Goal: Transaction & Acquisition: Obtain resource

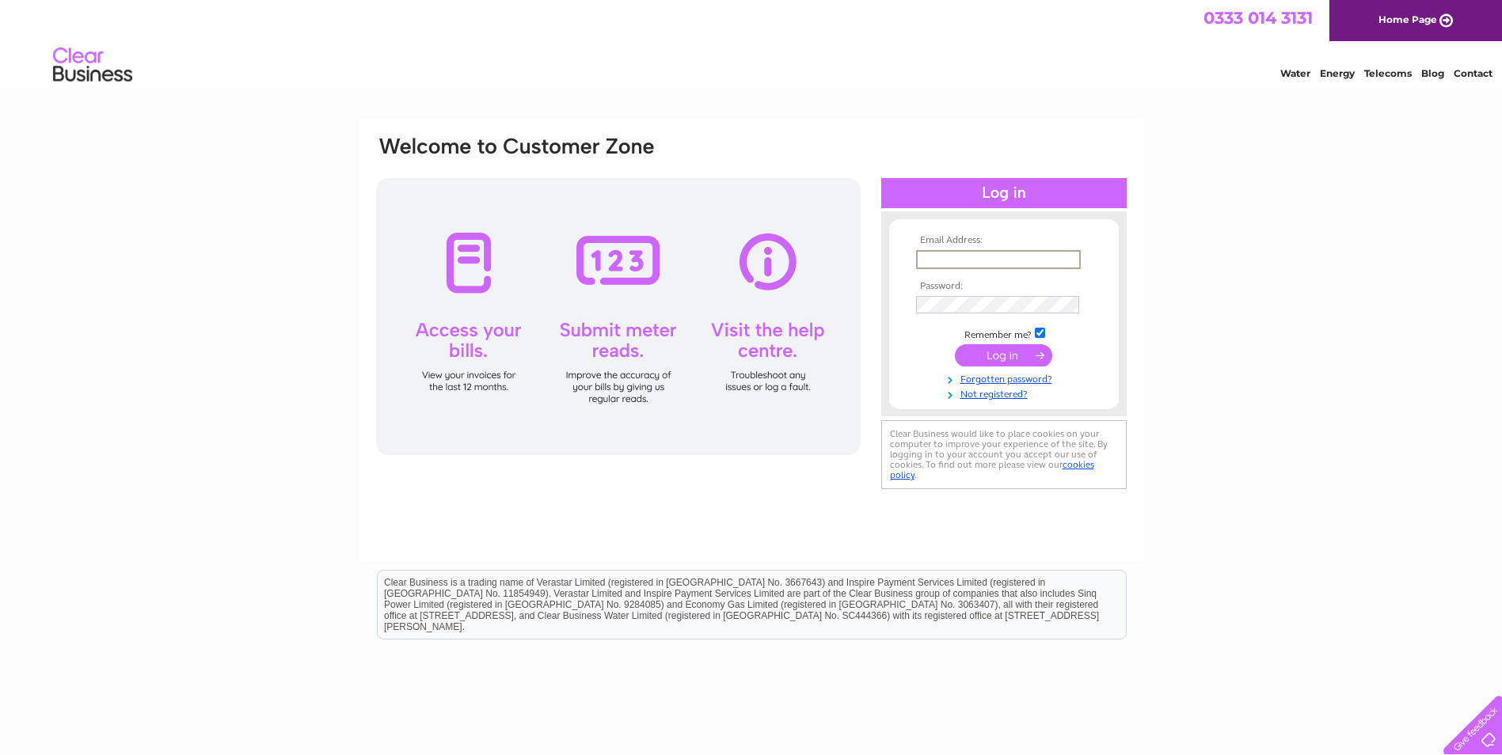
click at [975, 253] on input "text" at bounding box center [998, 259] width 165 height 19
type input "accounts@luxury-leisure.co.uk"
click at [931, 291] on tbody "Email Address: accounts@luxury-leisure.co.uk Password: Remember me?" at bounding box center [1004, 317] width 184 height 164
click at [955, 344] on input "submit" at bounding box center [1003, 355] width 97 height 22
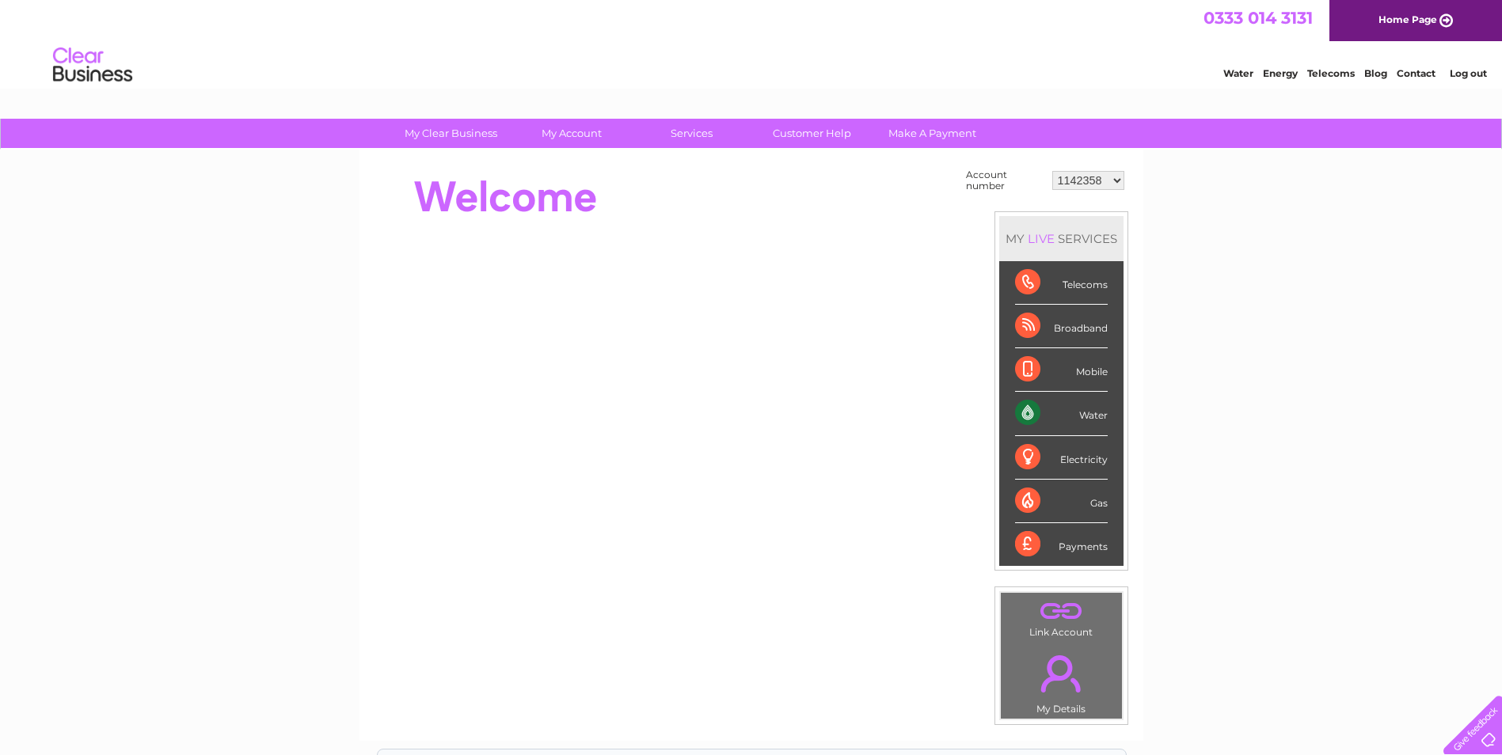
click at [1095, 181] on select "1142358 30298763 30300844" at bounding box center [1088, 180] width 72 height 19
click at [1052, 171] on select "1142358 30298763 30300844" at bounding box center [1088, 180] width 72 height 19
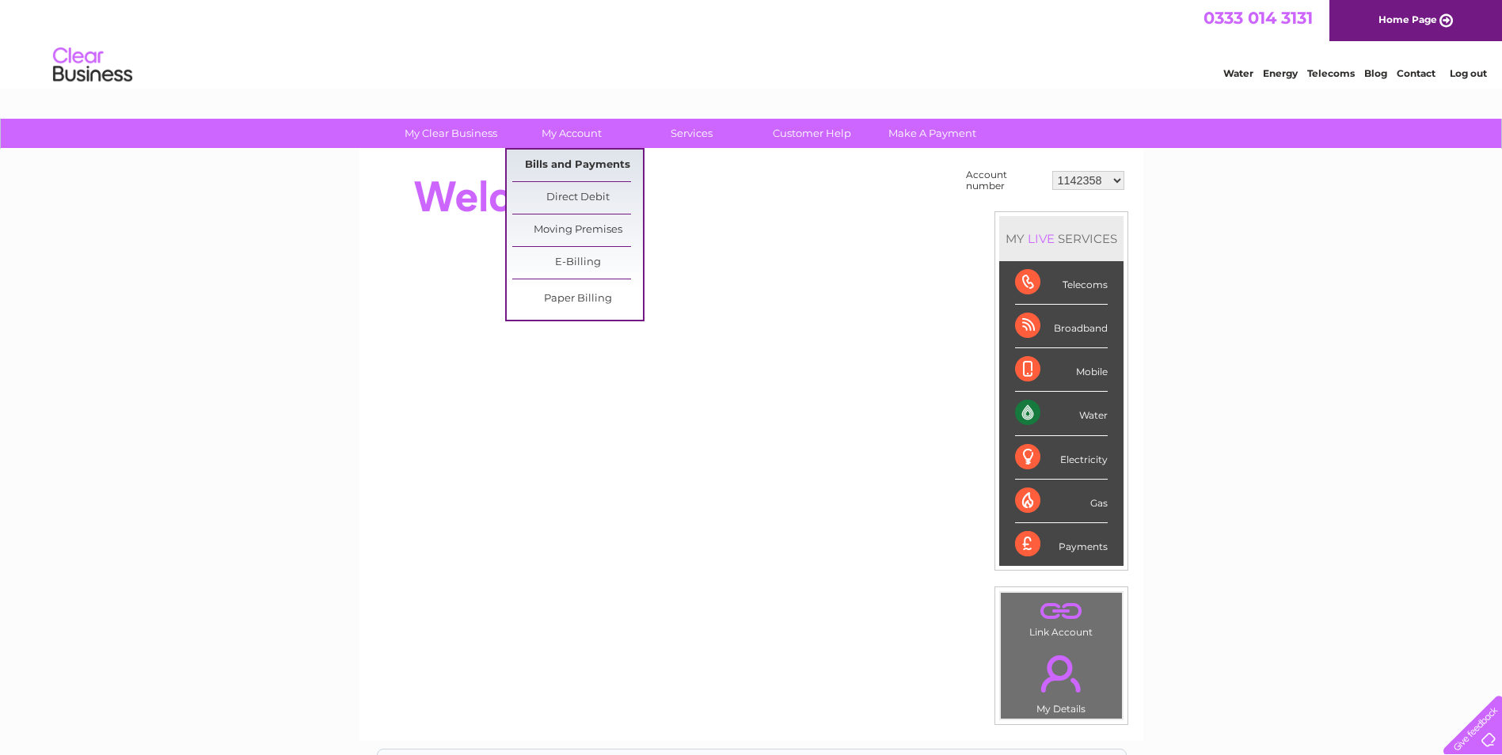
click at [565, 165] on link "Bills and Payments" at bounding box center [577, 166] width 131 height 32
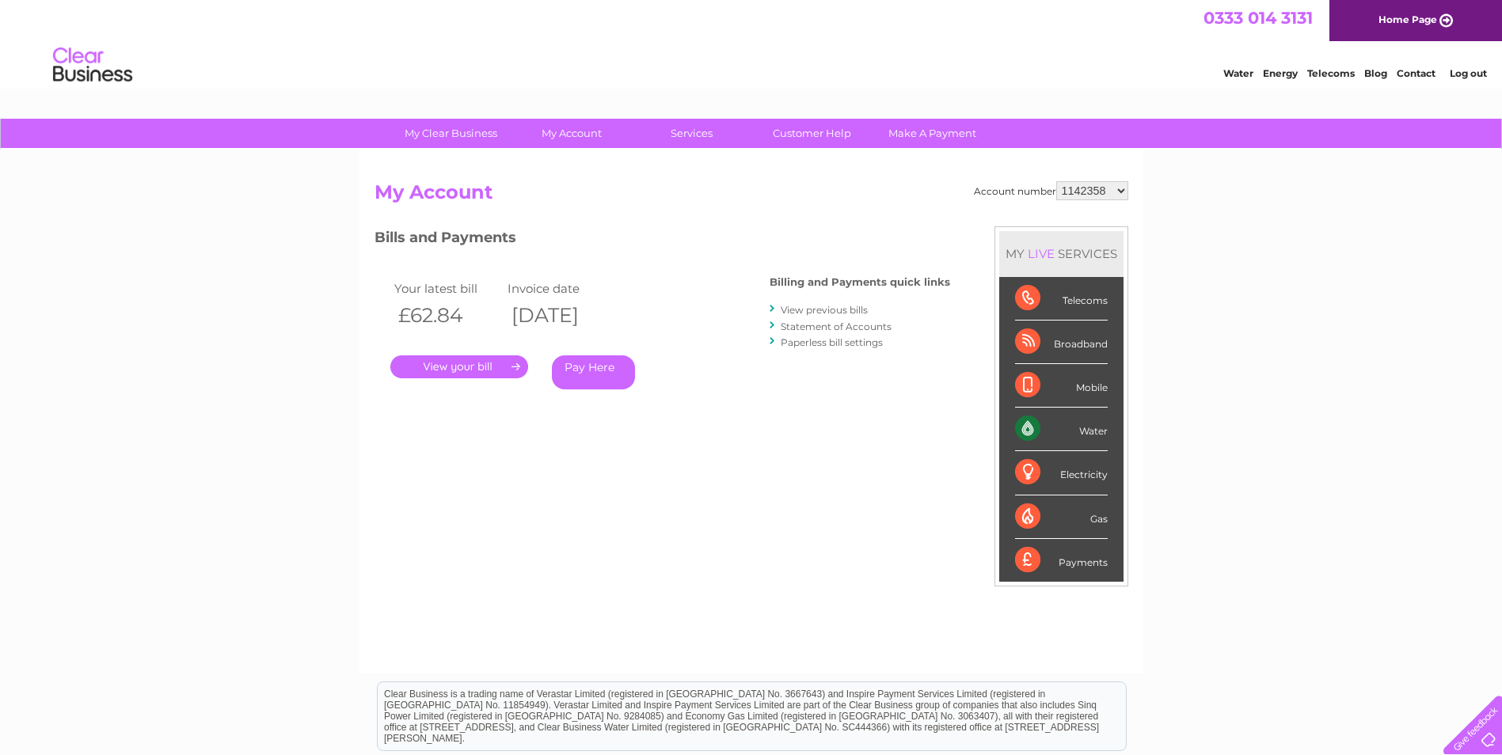
click at [486, 367] on link "." at bounding box center [459, 367] width 138 height 23
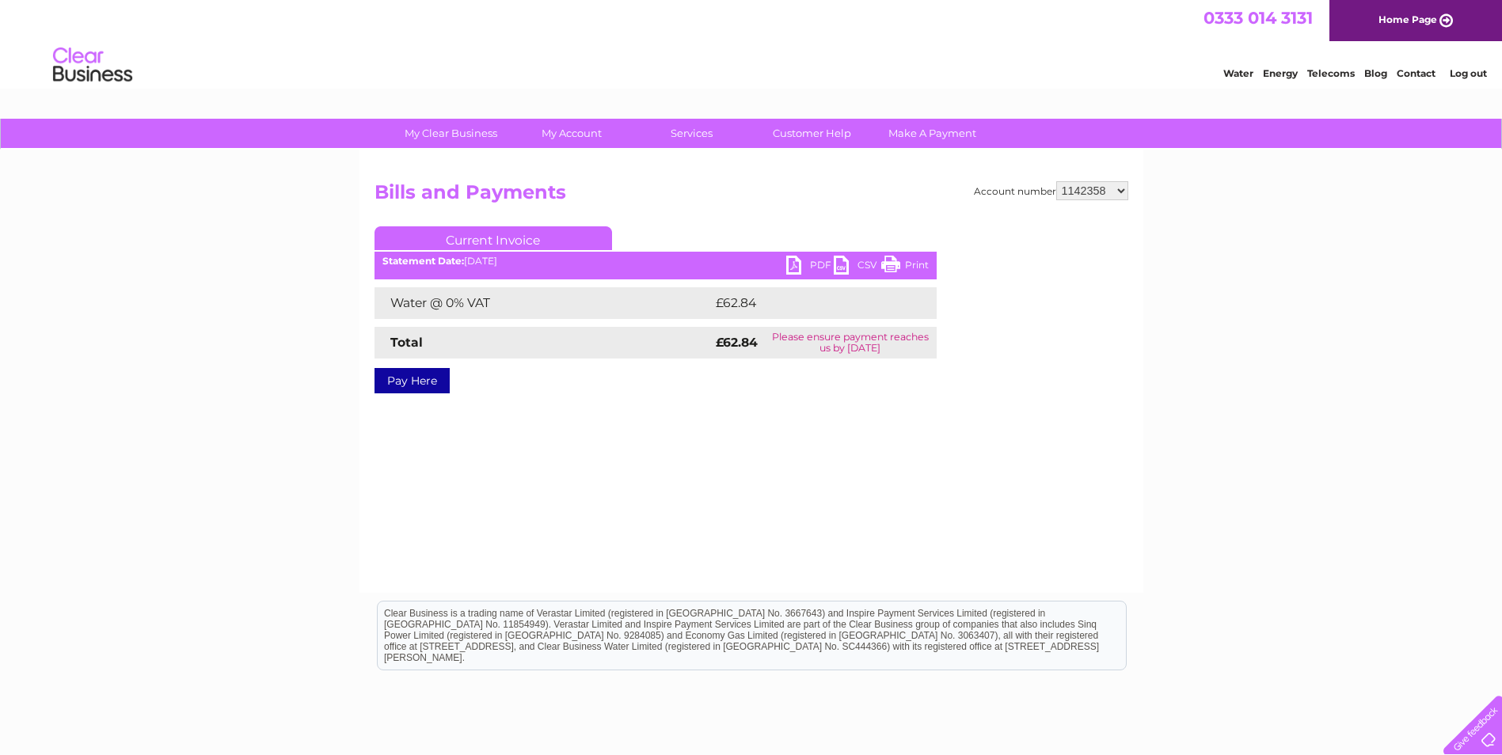
click at [801, 264] on link "PDF" at bounding box center [810, 267] width 48 height 23
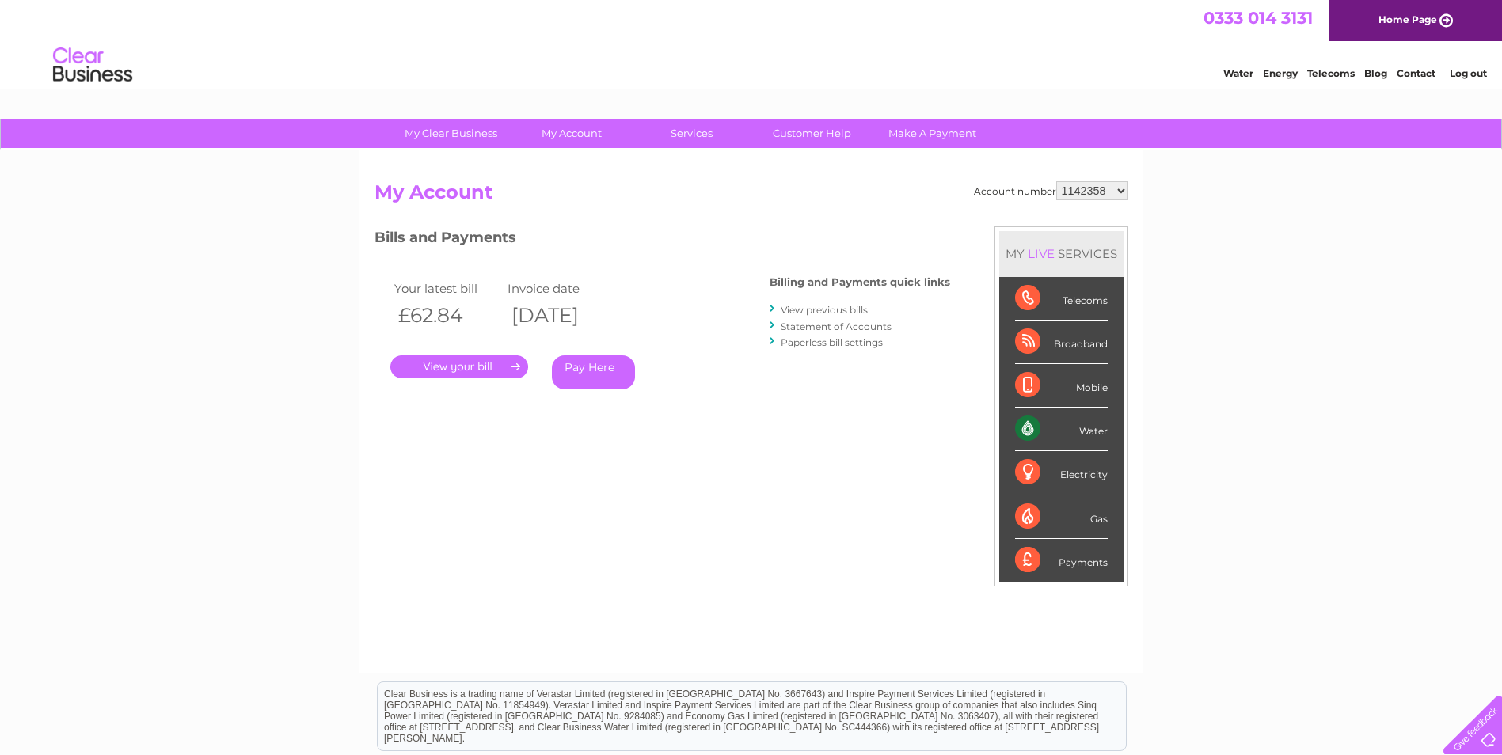
click at [1102, 188] on select "1142358 30298763 30300844" at bounding box center [1092, 190] width 72 height 19
select select "30300844"
click at [1056, 181] on select "1142358 30298763 30300844" at bounding box center [1092, 190] width 72 height 19
click at [484, 366] on link "." at bounding box center [459, 367] width 138 height 23
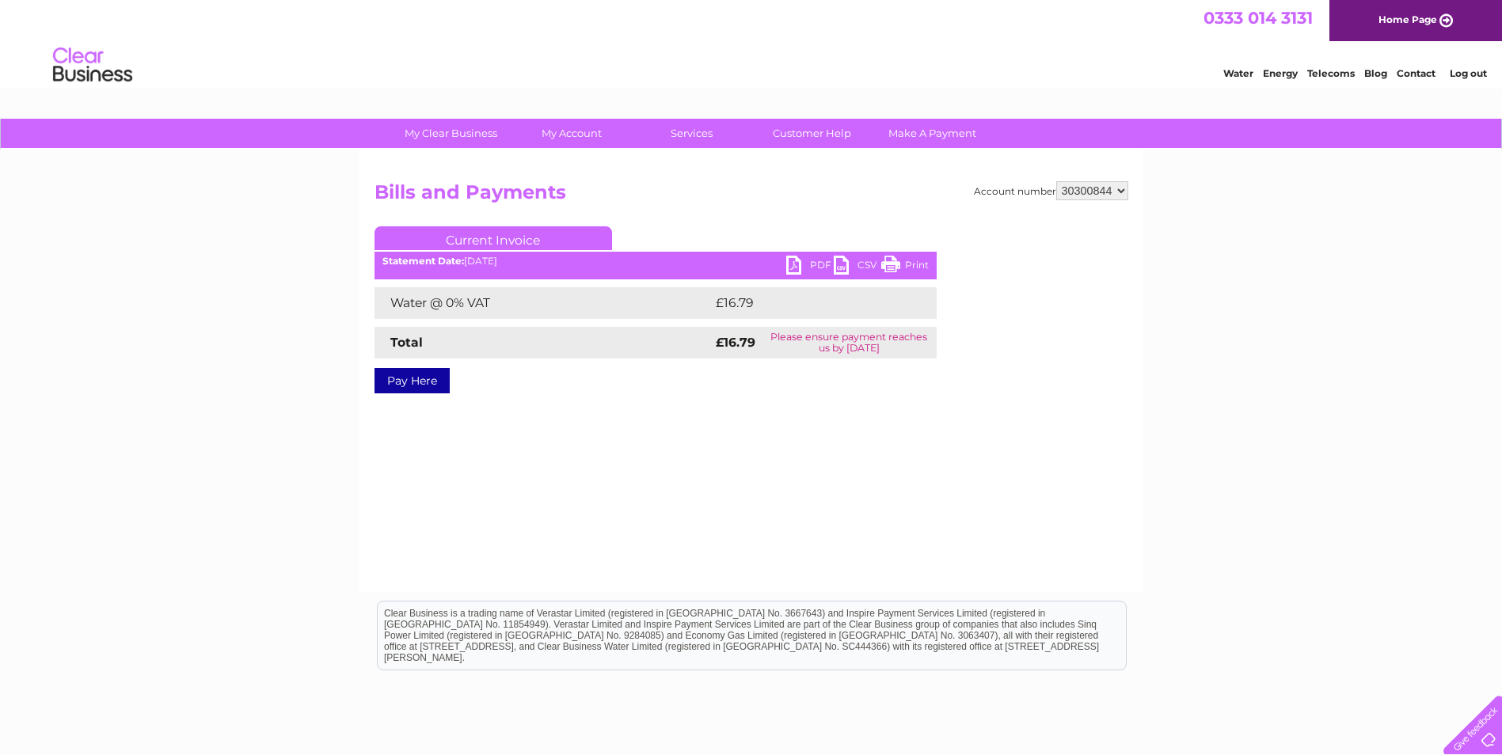
click at [805, 262] on link "PDF" at bounding box center [810, 267] width 48 height 23
